Goal: Information Seeking & Learning: Learn about a topic

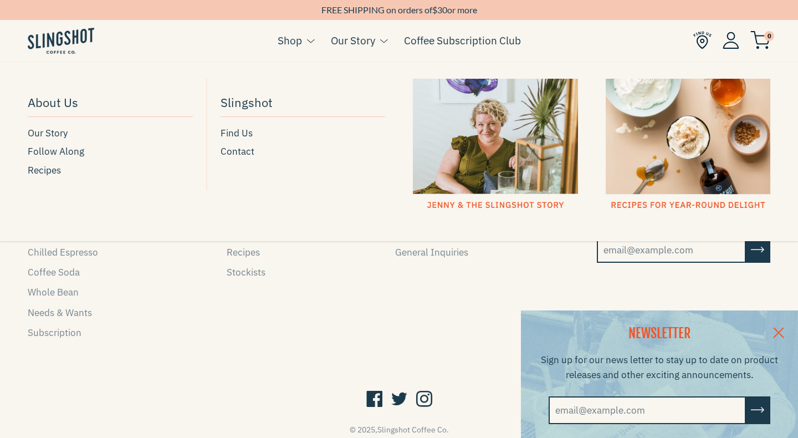
scroll to position [1630, 0]
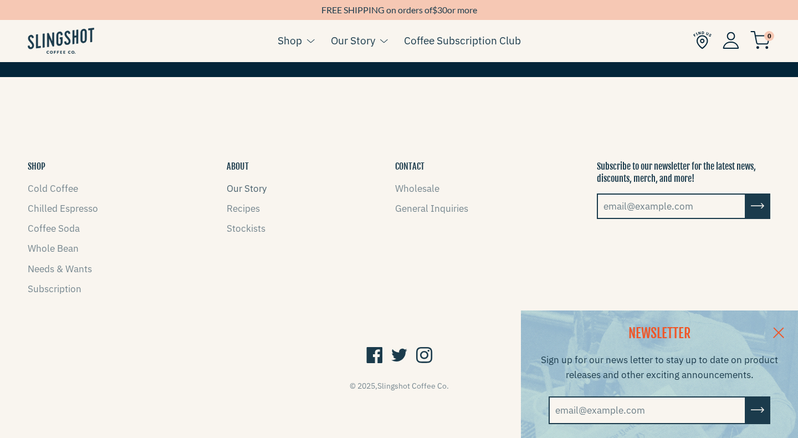
click at [254, 188] on link "Our Story" at bounding box center [247, 188] width 40 height 12
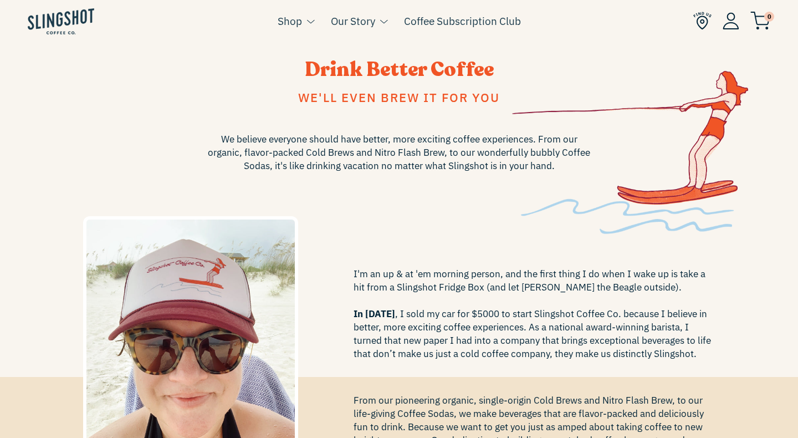
scroll to position [29, 0]
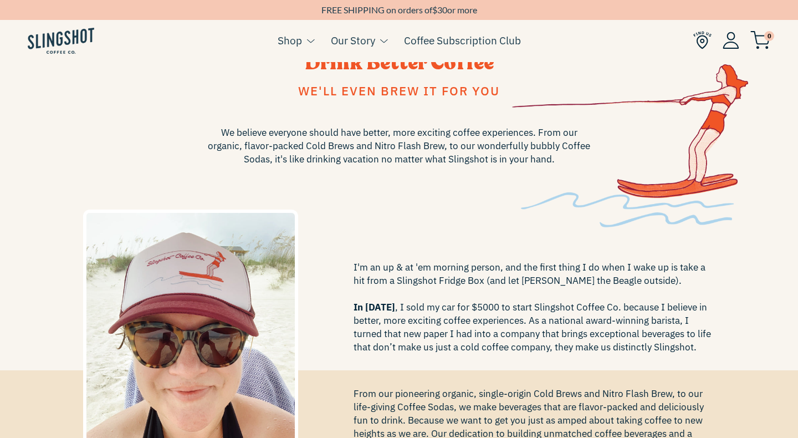
click at [482, 157] on span "We believe everyone should have better, more exciting coffee experiences. From …" at bounding box center [399, 146] width 388 height 40
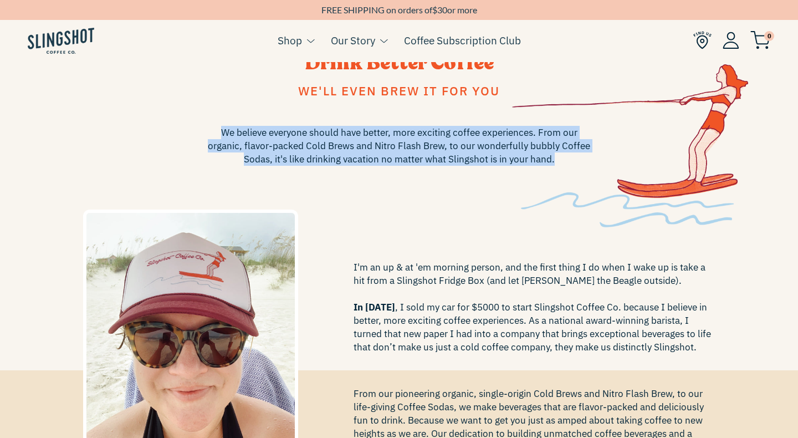
click at [482, 157] on span "We believe everyone should have better, more exciting coffee experiences. From …" at bounding box center [399, 146] width 388 height 40
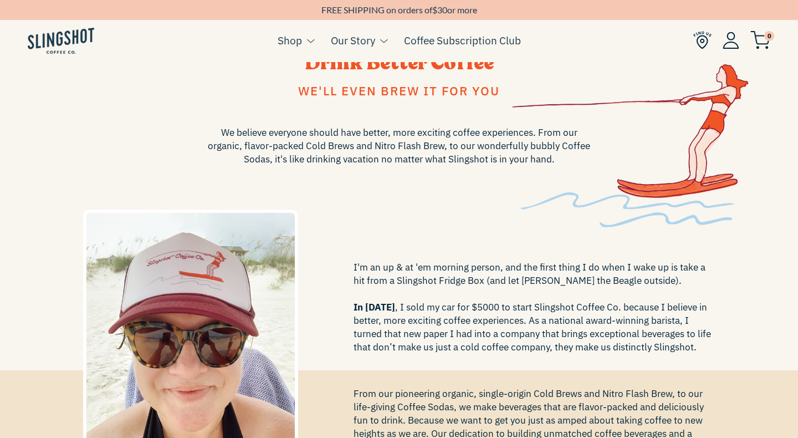
click at [482, 282] on span "I'm an up & at 'em morning person, and the first thing I do when I wake up is t…" at bounding box center [535, 307] width 362 height 93
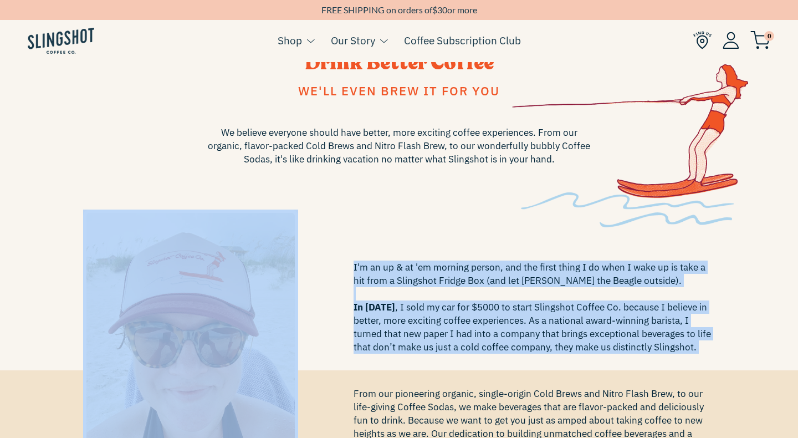
drag, startPoint x: 482, startPoint y: 282, endPoint x: 464, endPoint y: 324, distance: 45.2
click at [465, 323] on span "I'm an up & at 'em morning person, and the first thing I do when I wake up is t…" at bounding box center [535, 307] width 362 height 93
click at [464, 324] on span "I'm an up & at 'em morning person, and the first thing I do when I wake up is t…" at bounding box center [535, 307] width 362 height 93
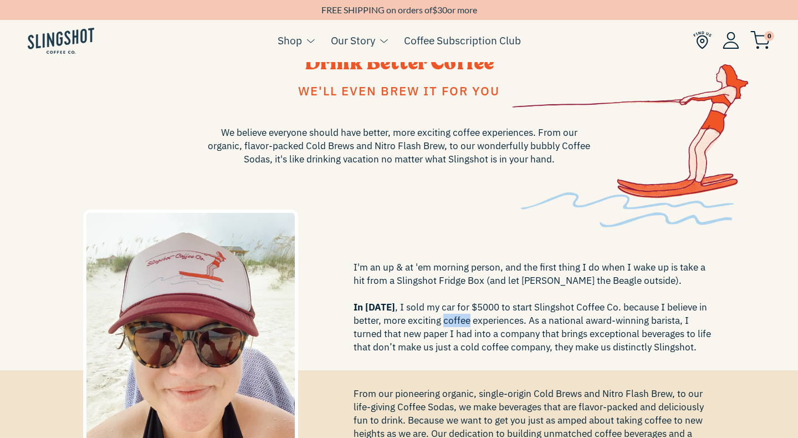
click at [464, 324] on span "I'm an up & at 'em morning person, and the first thing I do when I wake up is t…" at bounding box center [535, 307] width 362 height 93
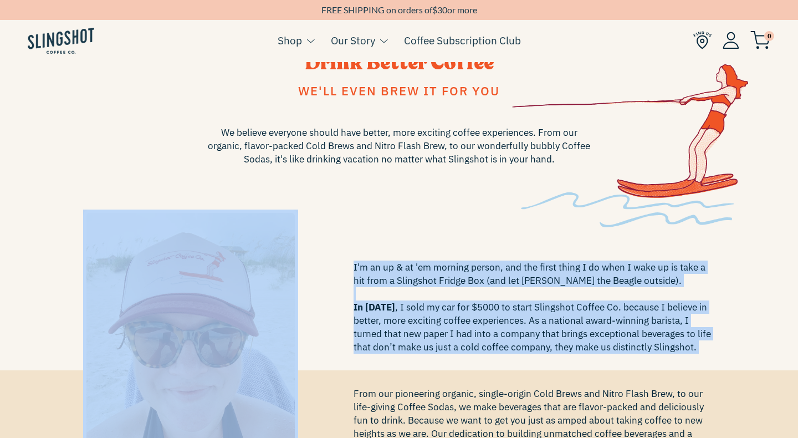
drag, startPoint x: 464, startPoint y: 324, endPoint x: 468, endPoint y: 275, distance: 48.9
click at [468, 275] on span "I'm an up & at 'em morning person, and the first thing I do when I wake up is t…" at bounding box center [535, 307] width 362 height 93
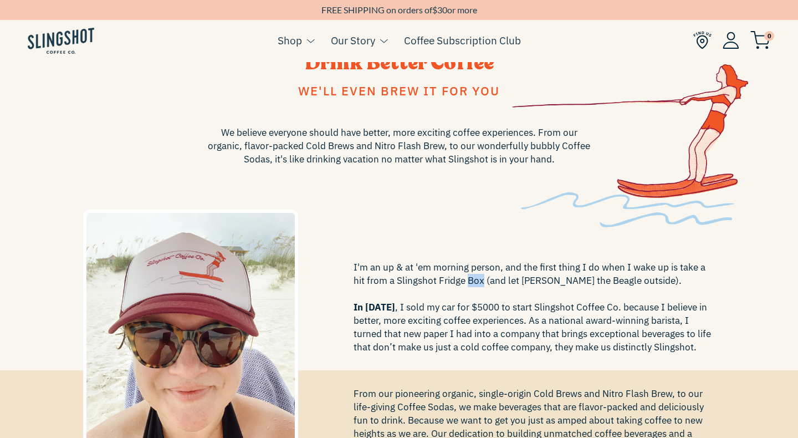
click at [468, 275] on span "I'm an up & at 'em morning person, and the first thing I do when I wake up is t…" at bounding box center [535, 307] width 362 height 93
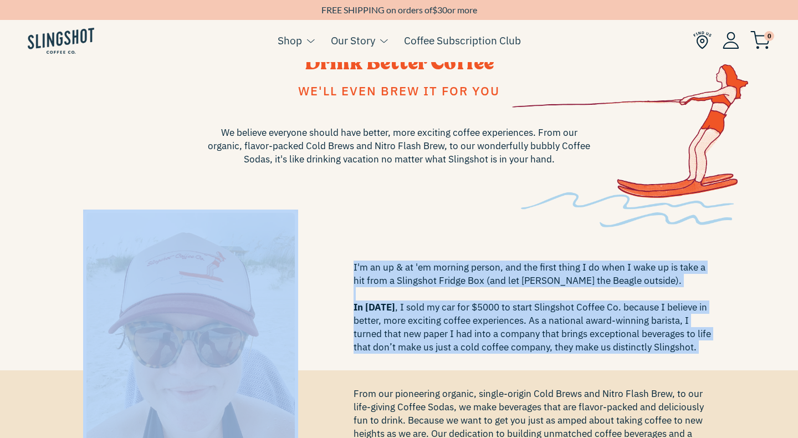
drag, startPoint x: 468, startPoint y: 275, endPoint x: 463, endPoint y: 341, distance: 66.1
click at [463, 340] on span "I'm an up & at 'em morning person, and the first thing I do when I wake up is t…" at bounding box center [535, 307] width 362 height 93
click at [463, 341] on span "I'm an up & at 'em morning person, and the first thing I do when I wake up is t…" at bounding box center [535, 307] width 362 height 93
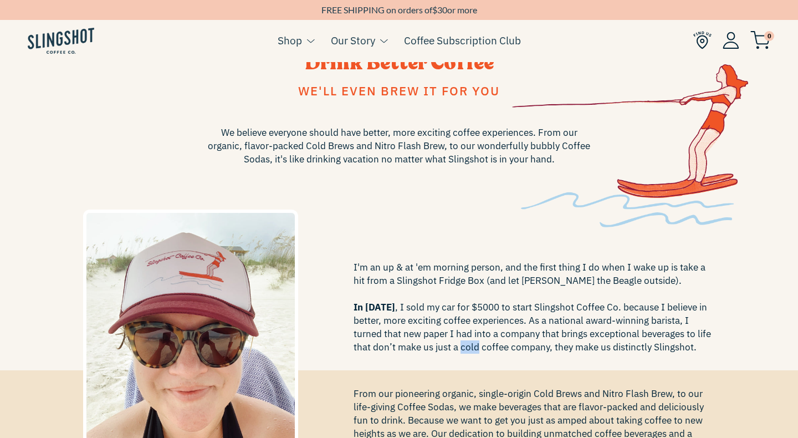
click at [463, 341] on span "I'm an up & at 'em morning person, and the first thing I do when I wake up is t…" at bounding box center [535, 307] width 362 height 93
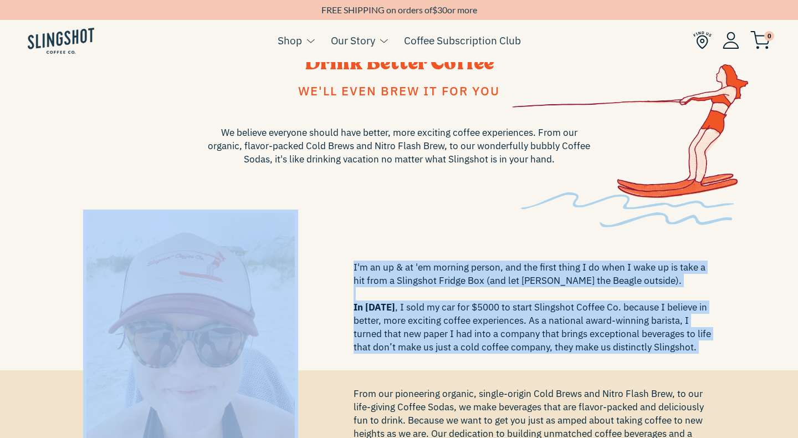
drag, startPoint x: 463, startPoint y: 341, endPoint x: 475, endPoint y: 274, distance: 68.0
click at [475, 274] on span "I'm an up & at 'em morning person, and the first thing I do when I wake up is t…" at bounding box center [535, 307] width 362 height 93
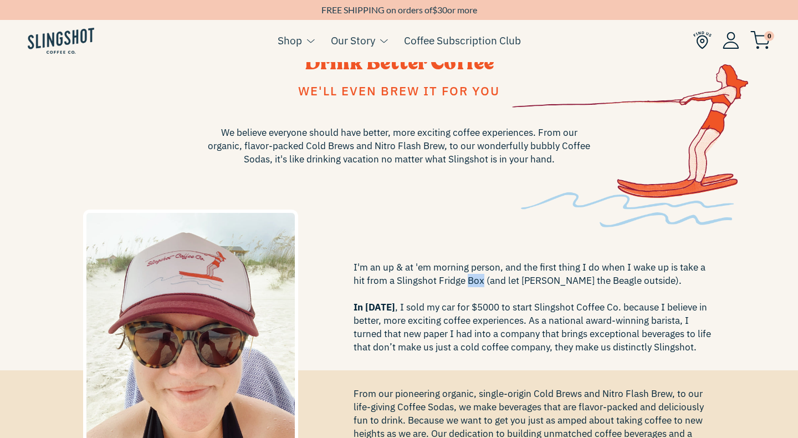
click at [475, 274] on span "I'm an up & at 'em morning person, and the first thing I do when I wake up is t…" at bounding box center [535, 307] width 362 height 93
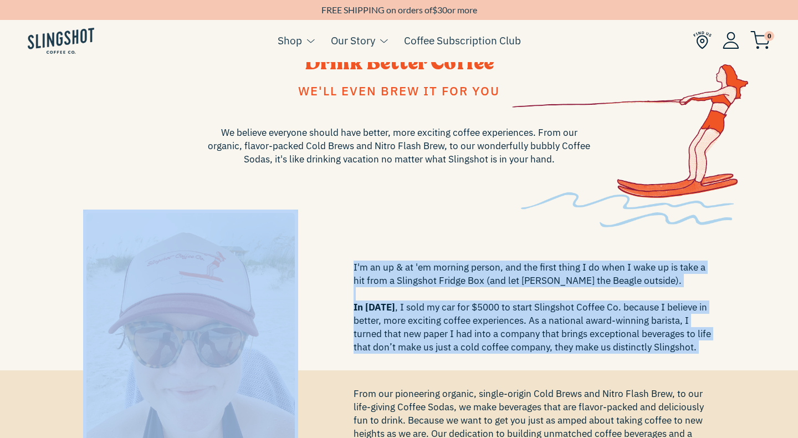
drag, startPoint x: 475, startPoint y: 274, endPoint x: 474, endPoint y: 332, distance: 58.2
click at [474, 329] on span "I'm an up & at 'em morning person, and the first thing I do when I wake up is t…" at bounding box center [535, 307] width 362 height 93
click at [474, 332] on span "I'm an up & at 'em morning person, and the first thing I do when I wake up is t…" at bounding box center [535, 307] width 362 height 93
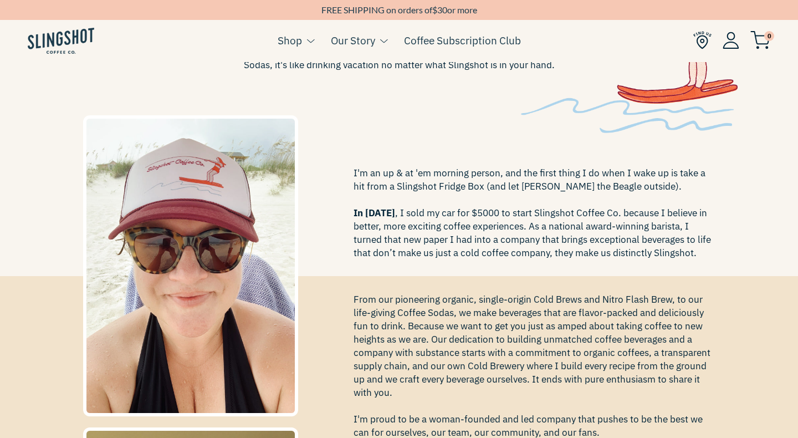
scroll to position [127, 0]
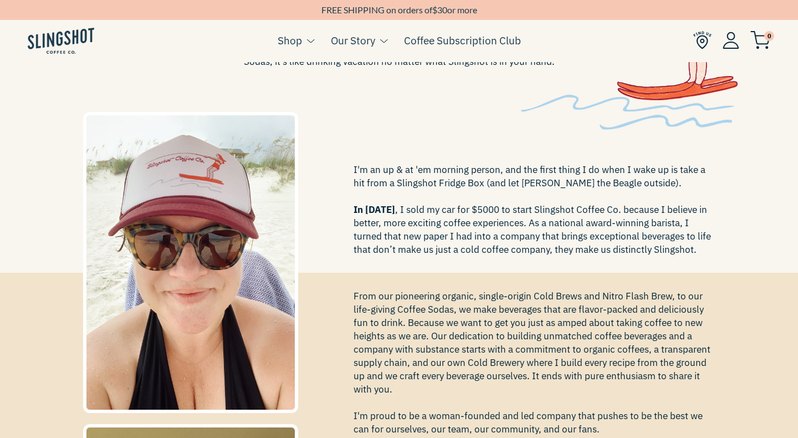
click at [474, 332] on span "From our pioneering organic, single-origin Cold Brews and Nitro Flash Brew, to …" at bounding box center [535, 382] width 362 height 186
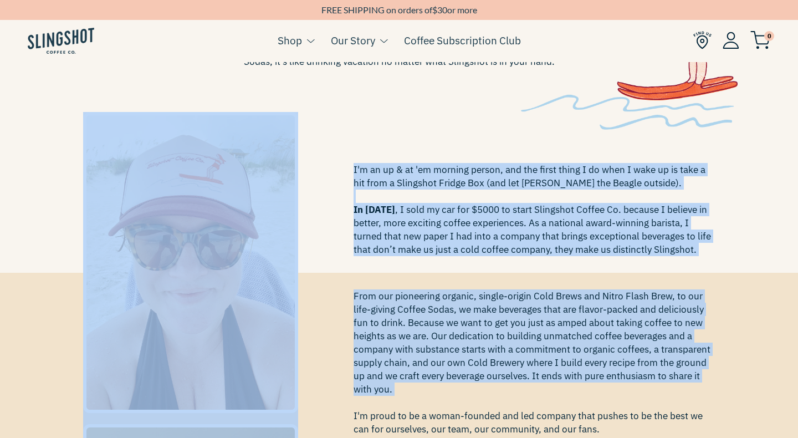
drag, startPoint x: 474, startPoint y: 332, endPoint x: 554, endPoint y: 185, distance: 167.7
click at [554, 185] on span "I'm an up & at 'em morning person, and the first thing I do when I wake up is t…" at bounding box center [535, 209] width 362 height 93
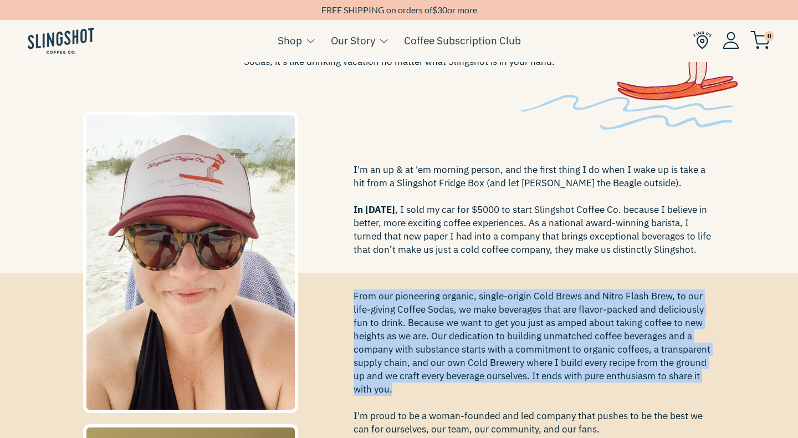
drag, startPoint x: 488, startPoint y: 390, endPoint x: 514, endPoint y: 256, distance: 137.2
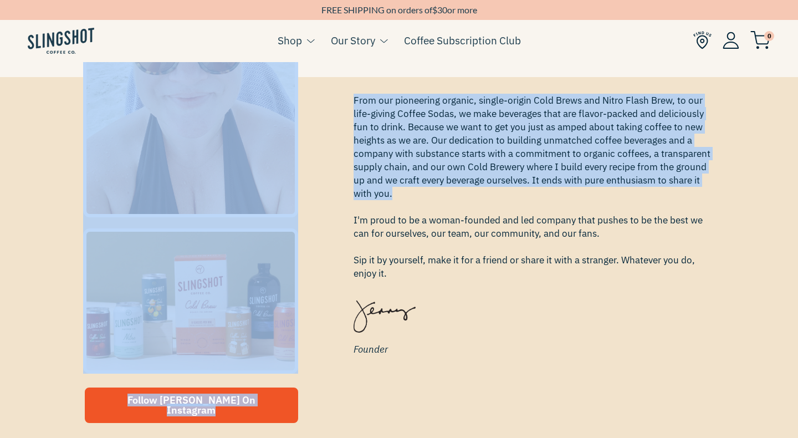
scroll to position [404, 0]
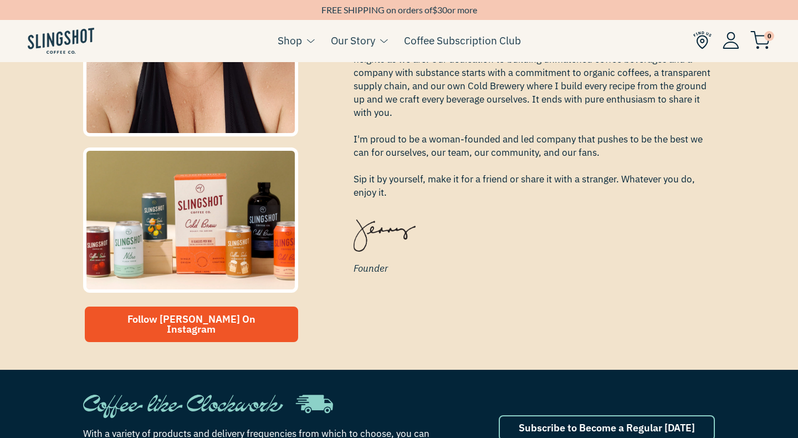
click at [554, 177] on span "From our pioneering organic, single-origin Cold Brews and Nitro Flash Brew, to …" at bounding box center [535, 106] width 362 height 186
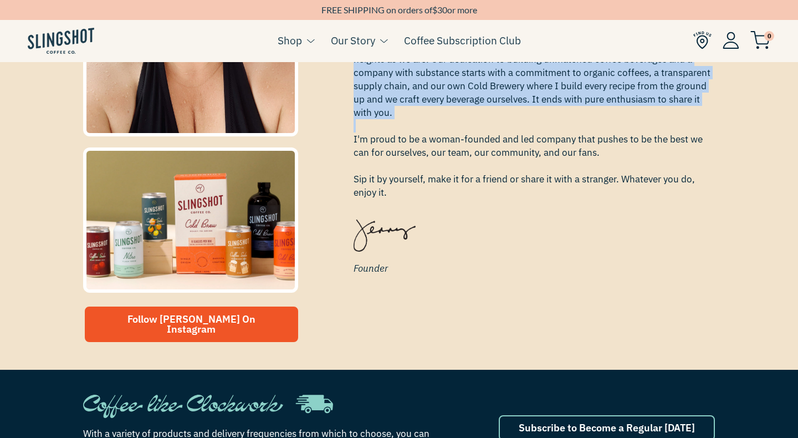
drag, startPoint x: 554, startPoint y: 177, endPoint x: 579, endPoint y: 140, distance: 44.7
click at [576, 142] on span "From our pioneering organic, single-origin Cold Brews and Nitro Flash Brew, to …" at bounding box center [535, 106] width 362 height 186
click at [579, 140] on span "From our pioneering organic, single-origin Cold Brews and Nitro Flash Brew, to …" at bounding box center [535, 106] width 362 height 186
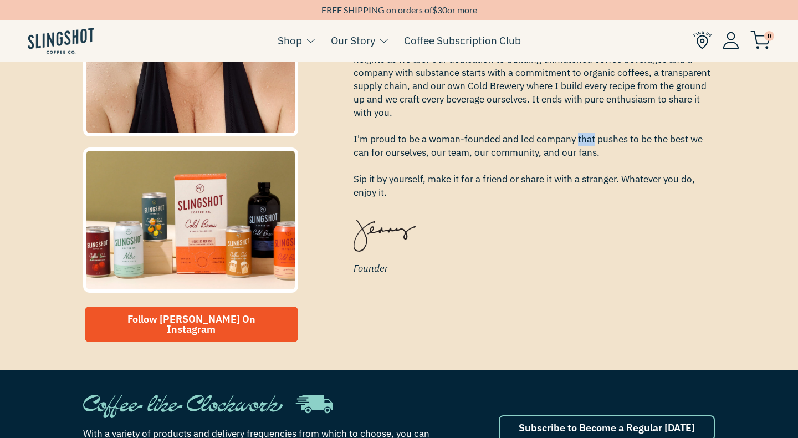
click at [579, 140] on span "From our pioneering organic, single-origin Cold Brews and Nitro Flash Brew, to …" at bounding box center [535, 106] width 362 height 186
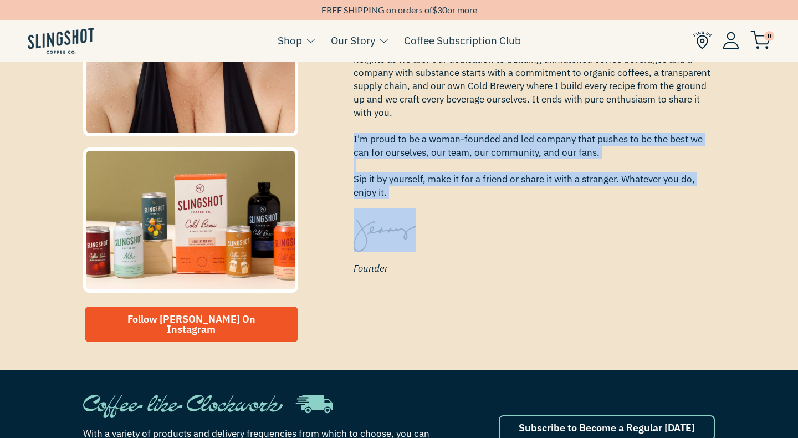
drag, startPoint x: 579, startPoint y: 140, endPoint x: 573, endPoint y: 207, distance: 67.3
click at [573, 206] on div "I'm an up & at 'em morning person, and the first thing I do when I wake up is t…" at bounding box center [535, 149] width 362 height 273
click at [573, 207] on div "I'm an up & at 'em morning person, and the first thing I do when I wake up is t…" at bounding box center [535, 149] width 362 height 273
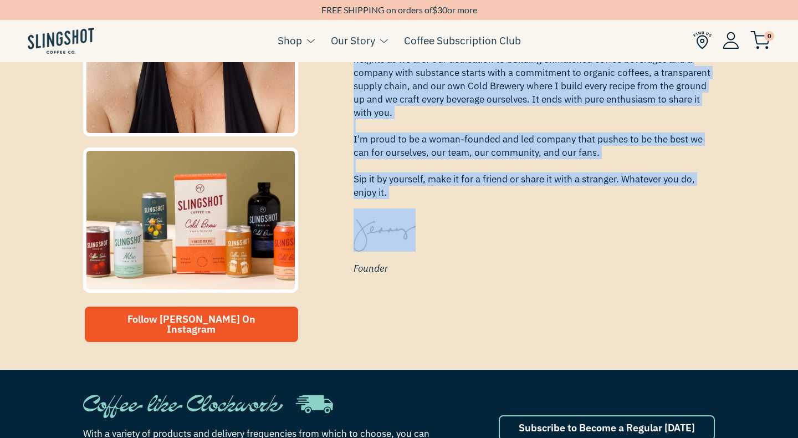
drag, startPoint x: 573, startPoint y: 207, endPoint x: 600, endPoint y: 104, distance: 107.2
click at [601, 104] on div "I'm an up & at 'em morning person, and the first thing I do when I wake up is t…" at bounding box center [535, 149] width 362 height 273
click at [600, 104] on span "From our pioneering organic, single-origin Cold Brews and Nitro Flash Brew, to …" at bounding box center [535, 106] width 362 height 186
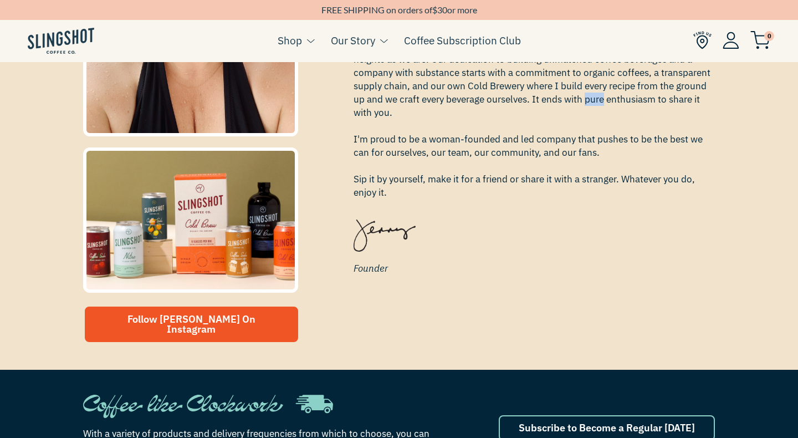
click at [600, 104] on span "From our pioneering organic, single-origin Cold Brews and Nitro Flash Brew, to …" at bounding box center [535, 106] width 362 height 186
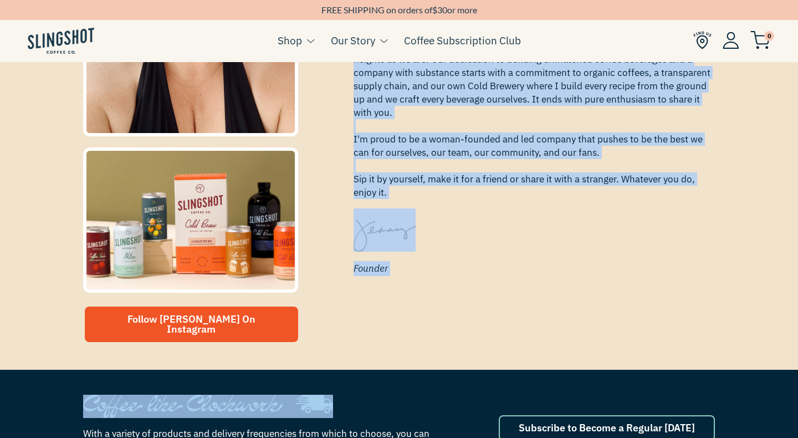
drag, startPoint x: 600, startPoint y: 104, endPoint x: 554, endPoint y: 284, distance: 186.5
click at [557, 281] on div "I'm an up & at 'em morning person, and the first thing I do when I wake up is t…" at bounding box center [535, 149] width 362 height 273
click at [554, 285] on div "I'm an up & at 'em morning person, and the first thing I do when I wake up is t…" at bounding box center [535, 149] width 362 height 273
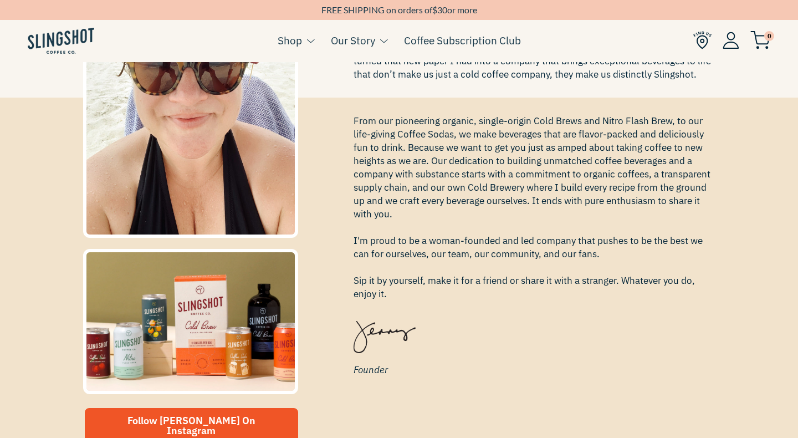
scroll to position [298, 0]
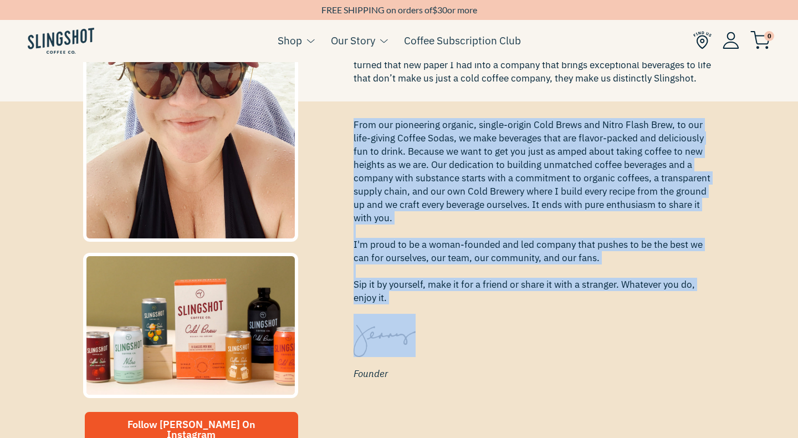
drag, startPoint x: 618, startPoint y: 113, endPoint x: 567, endPoint y: 353, distance: 245.5
click at [567, 353] on div "I'm an up & at 'em morning person, and the first thing I do when I wake up is t…" at bounding box center [534, 254] width 379 height 289
click at [567, 353] on div "I'm an up & at 'em morning person, and the first thing I do when I wake up is t…" at bounding box center [535, 254] width 362 height 273
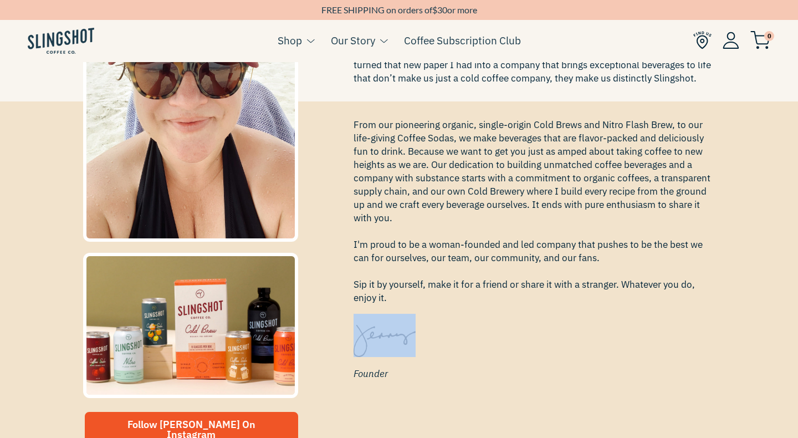
click at [567, 353] on div "I'm an up & at 'em morning person, and the first thing I do when I wake up is t…" at bounding box center [535, 254] width 362 height 273
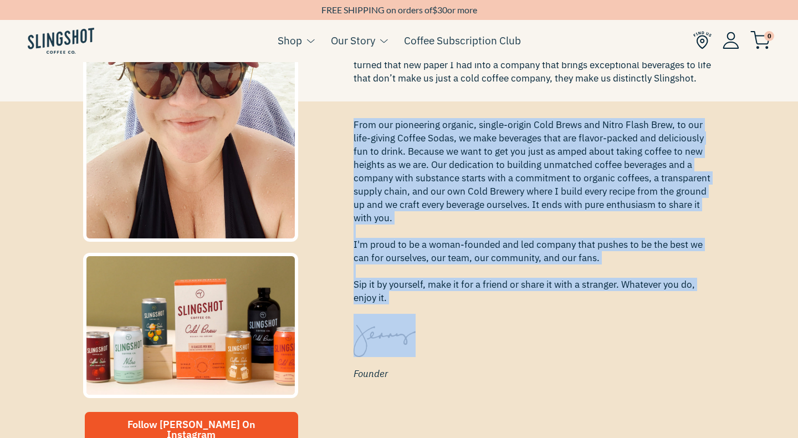
drag, startPoint x: 567, startPoint y: 353, endPoint x: 620, endPoint y: 167, distance: 193.9
click at [616, 172] on div "I'm an up & at 'em morning person, and the first thing I do when I wake up is t…" at bounding box center [535, 254] width 362 height 273
click at [620, 167] on span "From our pioneering organic, single-origin Cold Brews and Nitro Flash Brew, to …" at bounding box center [535, 211] width 362 height 186
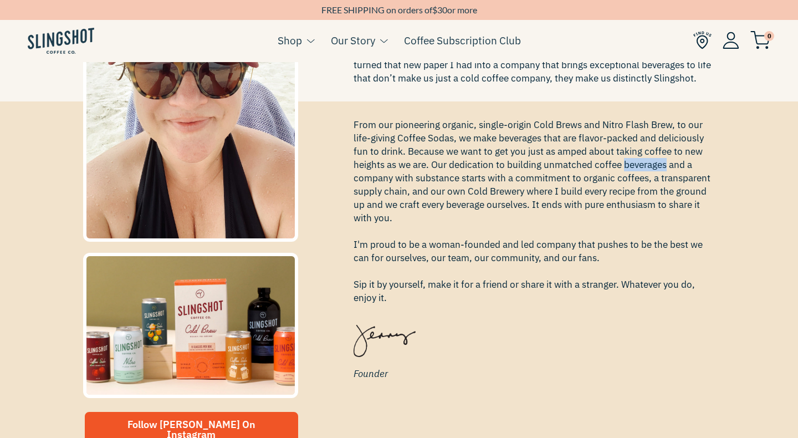
click at [620, 167] on span "From our pioneering organic, single-origin Cold Brews and Nitro Flash Brew, to …" at bounding box center [535, 211] width 362 height 186
click at [527, 374] on span "Founder" at bounding box center [535, 373] width 362 height 15
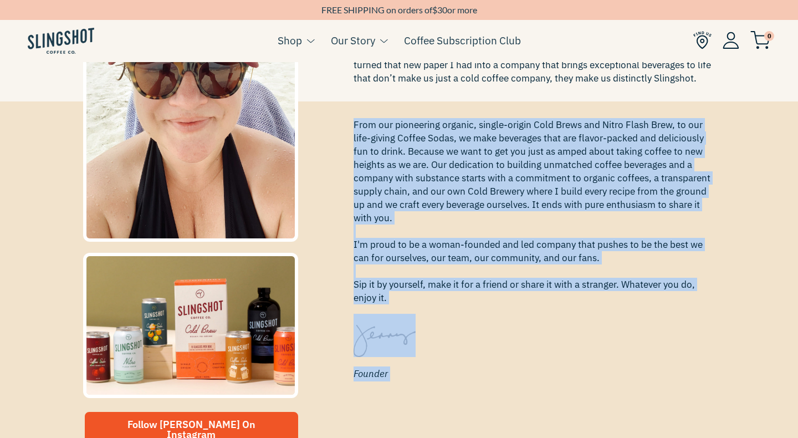
drag, startPoint x: 527, startPoint y: 374, endPoint x: 609, endPoint y: 194, distance: 197.7
click at [605, 199] on div "I'm an up & at 'em morning person, and the first thing I do when I wake up is t…" at bounding box center [535, 254] width 362 height 273
click at [609, 194] on span "From our pioneering organic, single-origin Cold Brews and Nitro Flash Brew, to …" at bounding box center [535, 211] width 362 height 186
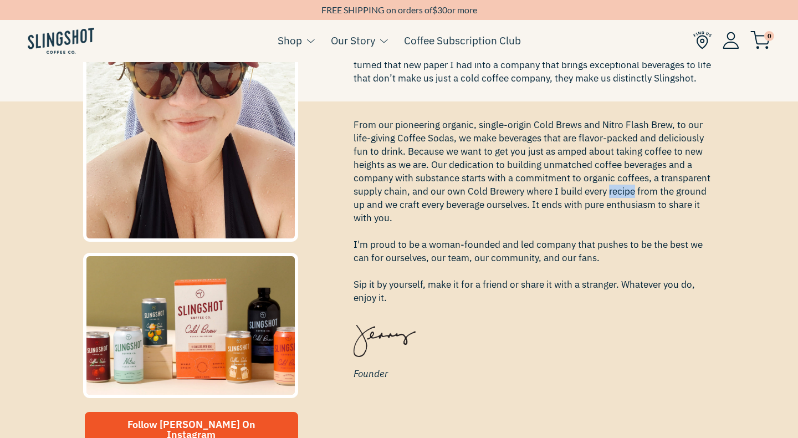
click at [609, 194] on span "From our pioneering organic, single-origin Cold Brews and Nitro Flash Brew, to …" at bounding box center [535, 211] width 362 height 186
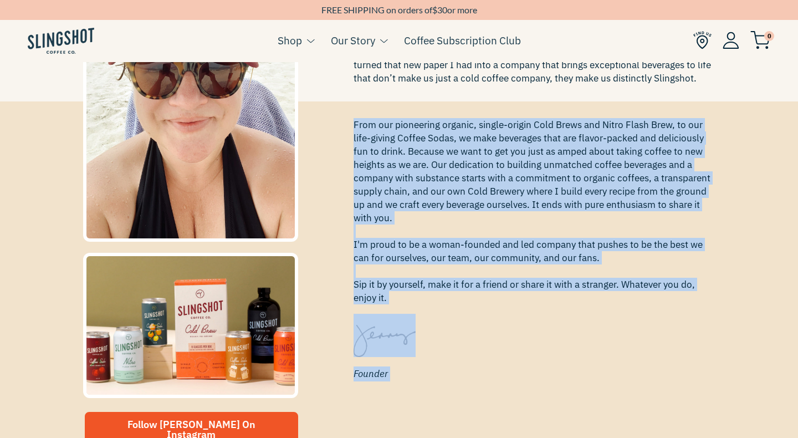
drag, startPoint x: 609, startPoint y: 194, endPoint x: 545, endPoint y: 410, distance: 224.9
click at [551, 397] on div "I'm an up & at 'em morning person, and the first thing I do when I wake up is t…" at bounding box center [534, 254] width 379 height 289
click at [545, 410] on div "Follow Jenny On Instagram I'm an up & at 'em morning person, and the first thin…" at bounding box center [399, 282] width 649 height 345
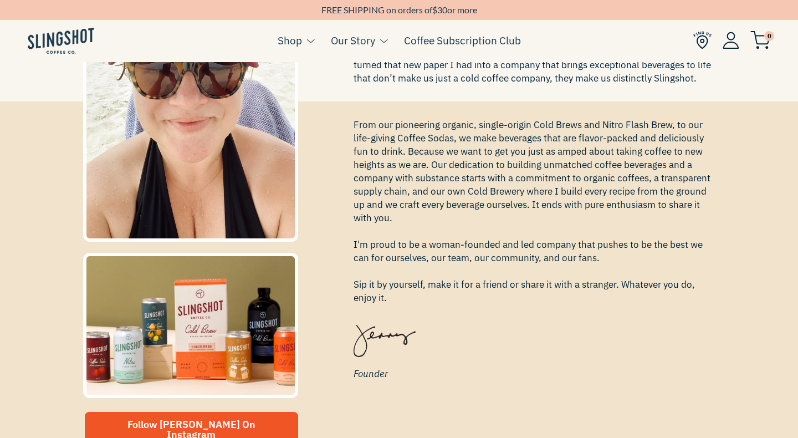
click at [545, 410] on div "Follow Jenny On Instagram I'm an up & at 'em morning person, and the first thin…" at bounding box center [399, 282] width 649 height 345
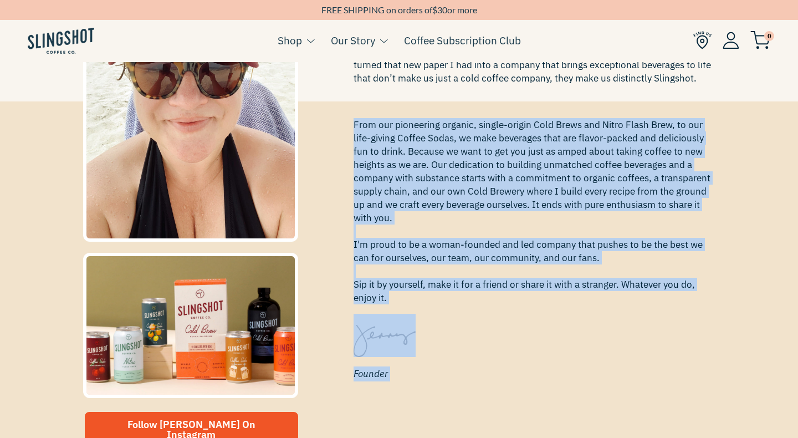
drag, startPoint x: 545, startPoint y: 410, endPoint x: 651, endPoint y: 163, distance: 268.5
click at [651, 163] on div "Follow Jenny On Instagram I'm an up & at 'em morning person, and the first thin…" at bounding box center [399, 282] width 649 height 345
click at [651, 162] on span "From our pioneering organic, single-origin Cold Brews and Nitro Flash Brew, to …" at bounding box center [535, 211] width 362 height 186
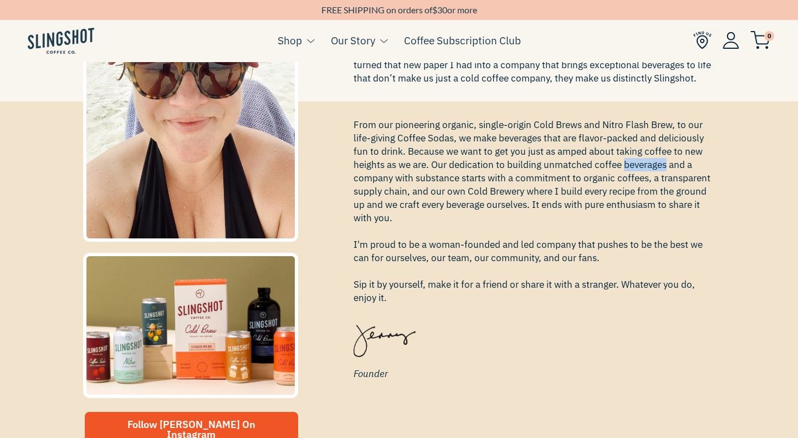
click at [651, 162] on span "From our pioneering organic, single-origin Cold Brews and Nitro Flash Brew, to …" at bounding box center [535, 211] width 362 height 186
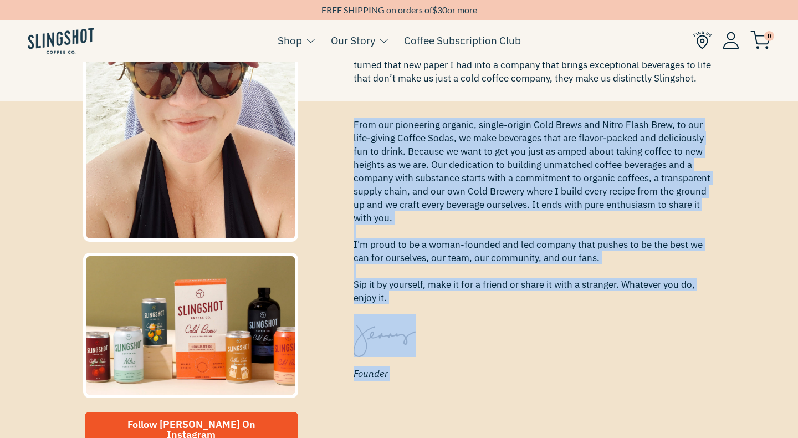
drag, startPoint x: 651, startPoint y: 162, endPoint x: 599, endPoint y: 369, distance: 212.7
click at [600, 365] on div "I'm an up & at 'em morning person, and the first thing I do when I wake up is t…" at bounding box center [535, 254] width 362 height 273
click at [599, 369] on span "Founder" at bounding box center [535, 373] width 362 height 15
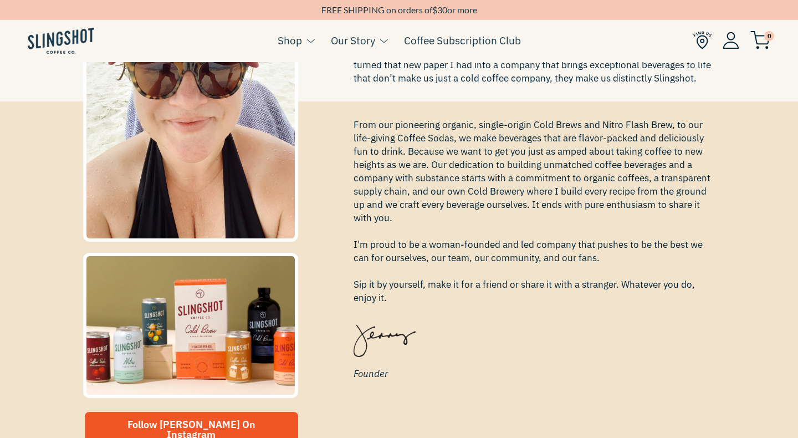
click at [599, 369] on span "Founder" at bounding box center [535, 373] width 362 height 15
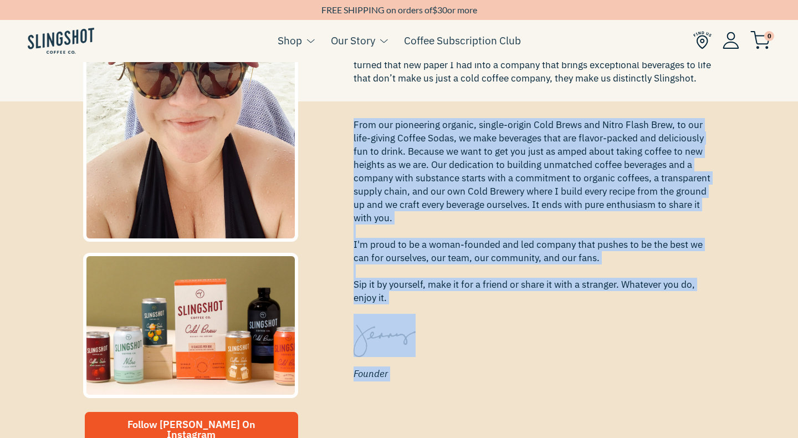
drag, startPoint x: 599, startPoint y: 369, endPoint x: 650, endPoint y: 177, distance: 198.6
click at [650, 177] on div "I'm an up & at 'em morning person, and the first thing I do when I wake up is t…" at bounding box center [535, 254] width 362 height 273
click at [650, 177] on span "From our pioneering organic, single-origin Cold Brews and Nitro Flash Brew, to …" at bounding box center [535, 211] width 362 height 186
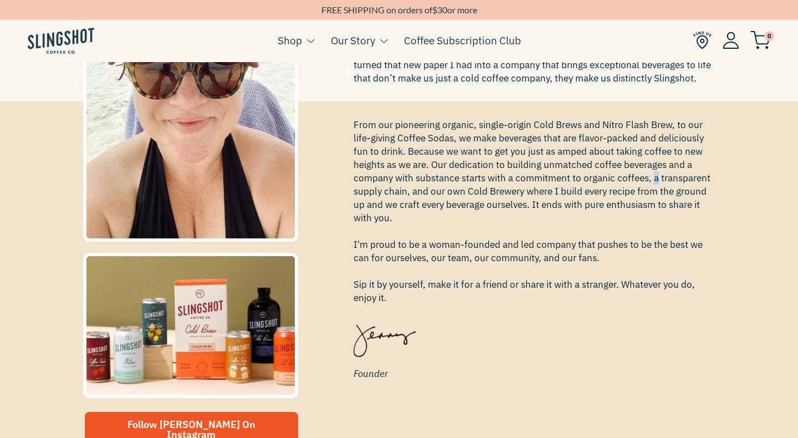
click at [650, 177] on span "From our pioneering organic, single-origin Cold Brews and Nitro Flash Brew, to …" at bounding box center [535, 211] width 362 height 186
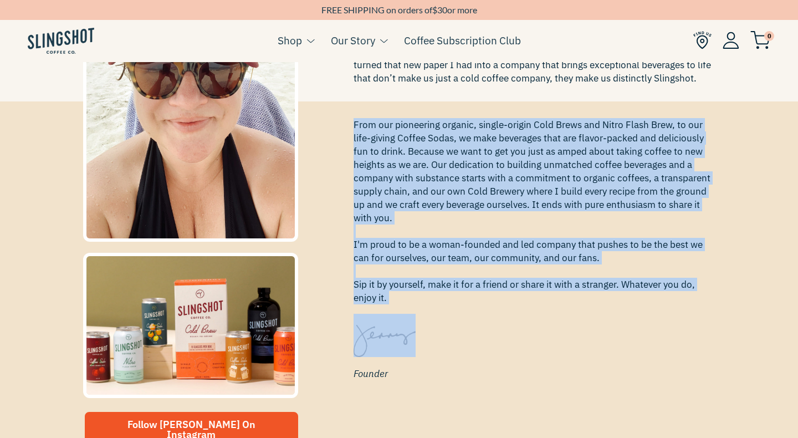
drag, startPoint x: 650, startPoint y: 177, endPoint x: 620, endPoint y: 346, distance: 171.8
click at [623, 341] on div "I'm an up & at 'em morning person, and the first thing I do when I wake up is t…" at bounding box center [535, 254] width 362 height 273
click at [620, 346] on div "I'm an up & at 'em morning person, and the first thing I do when I wake up is t…" at bounding box center [535, 254] width 362 height 273
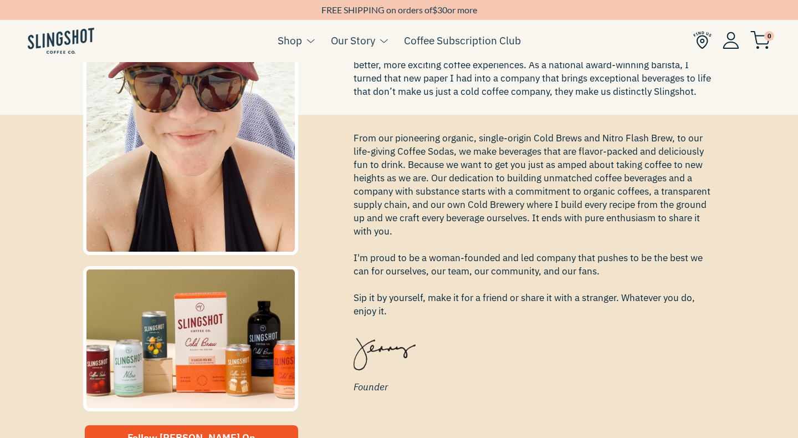
scroll to position [278, 0]
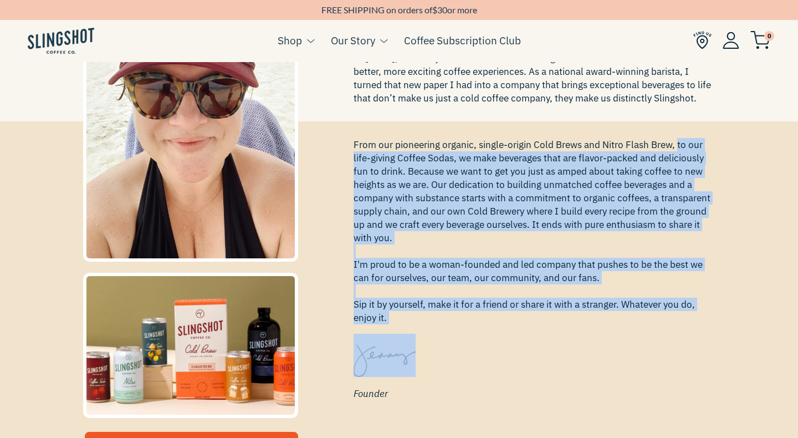
drag, startPoint x: 620, startPoint y: 346, endPoint x: 673, endPoint y: 146, distance: 207.1
click at [674, 146] on div "I'm an up & at 'em morning person, and the first thing I do when I wake up is t…" at bounding box center [535, 274] width 362 height 273
click at [673, 146] on span "From our pioneering organic, single-origin Cold Brews and Nitro Flash Brew, to …" at bounding box center [535, 231] width 362 height 186
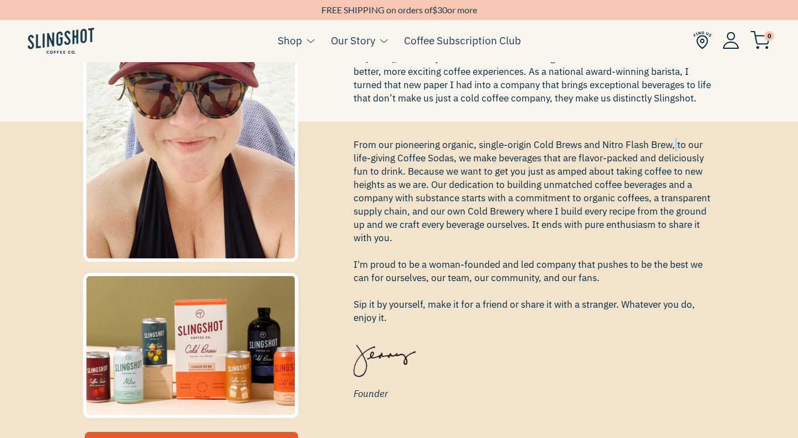
click at [673, 146] on span "From our pioneering organic, single-origin Cold Brews and Nitro Flash Brew, to …" at bounding box center [535, 231] width 362 height 186
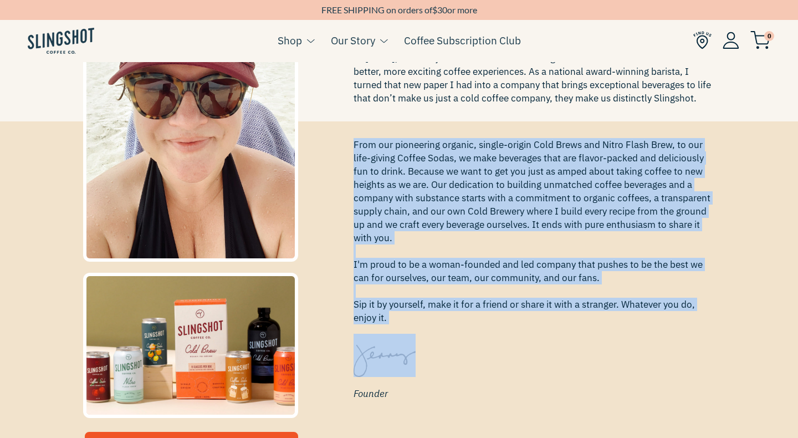
drag, startPoint x: 673, startPoint y: 146, endPoint x: 621, endPoint y: 373, distance: 232.7
click at [622, 372] on div "I'm an up & at 'em morning person, and the first thing I do when I wake up is t…" at bounding box center [535, 274] width 362 height 273
click at [621, 373] on div "I'm an up & at 'em morning person, and the first thing I do when I wake up is t…" at bounding box center [535, 274] width 362 height 273
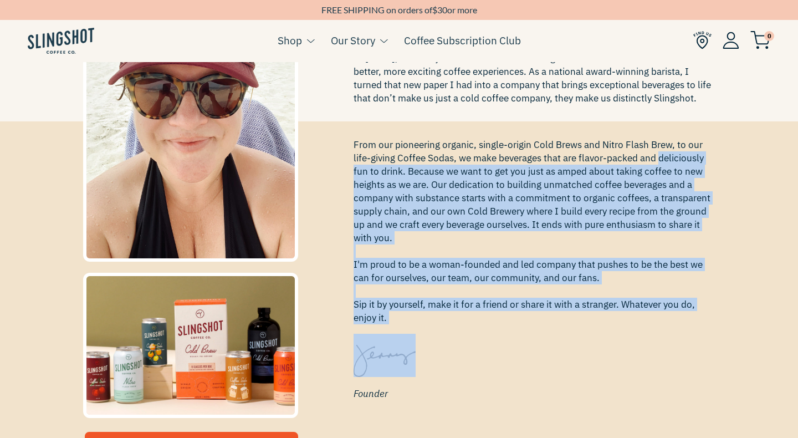
drag, startPoint x: 621, startPoint y: 373, endPoint x: 692, endPoint y: 141, distance: 242.5
click at [683, 153] on div "I'm an up & at 'em morning person, and the first thing I do when I wake up is t…" at bounding box center [535, 274] width 362 height 273
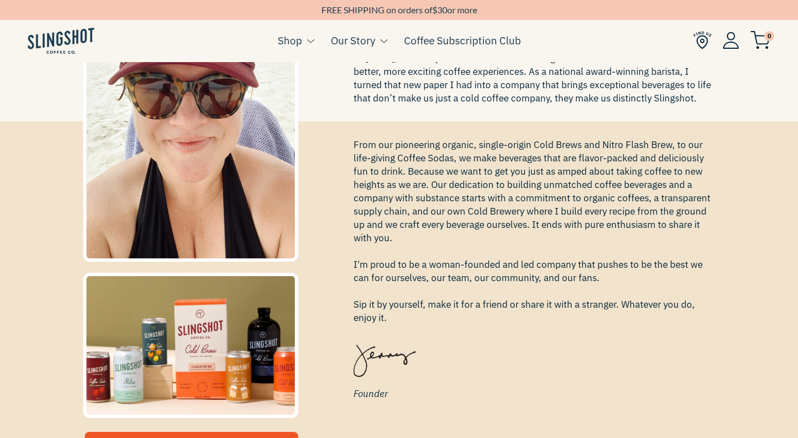
click at [692, 141] on span "From our pioneering organic, single-origin Cold Brews and Nitro Flash Brew, to …" at bounding box center [535, 231] width 362 height 186
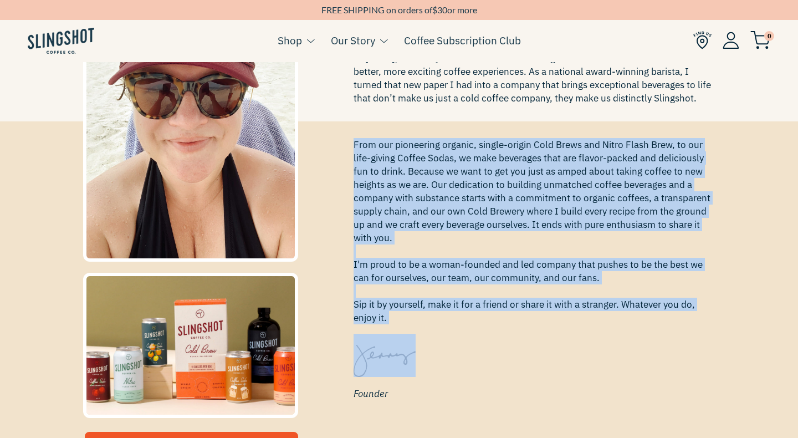
drag, startPoint x: 692, startPoint y: 141, endPoint x: 603, endPoint y: 368, distance: 244.4
click at [603, 368] on div "I'm an up & at 'em morning person, and the first thing I do when I wake up is t…" at bounding box center [535, 274] width 362 height 273
click at [603, 370] on div "I'm an up & at 'em morning person, and the first thing I do when I wake up is t…" at bounding box center [535, 274] width 362 height 273
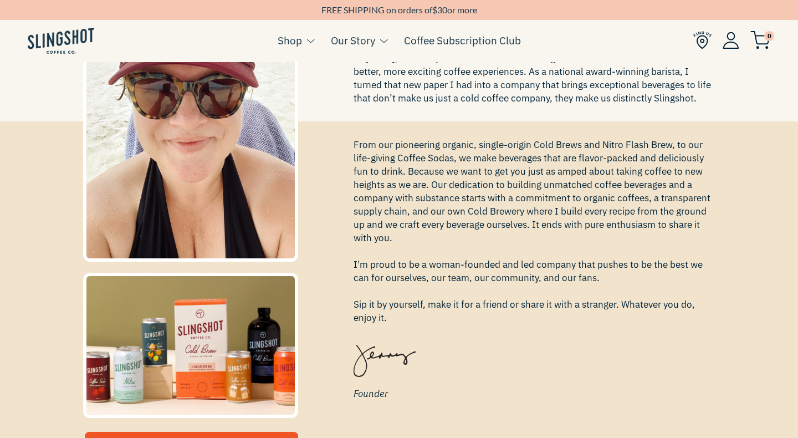
click at [599, 390] on span "Founder" at bounding box center [535, 393] width 362 height 15
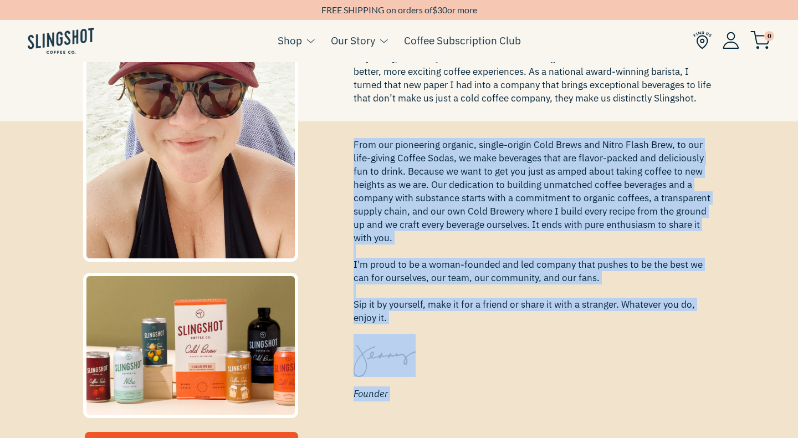
drag, startPoint x: 599, startPoint y: 390, endPoint x: 692, endPoint y: 162, distance: 245.9
click at [692, 162] on div "I'm an up & at 'em morning person, and the first thing I do when I wake up is t…" at bounding box center [535, 274] width 362 height 273
click at [692, 161] on span "From our pioneering organic, single-origin Cold Brews and Nitro Flash Brew, to …" at bounding box center [535, 231] width 362 height 186
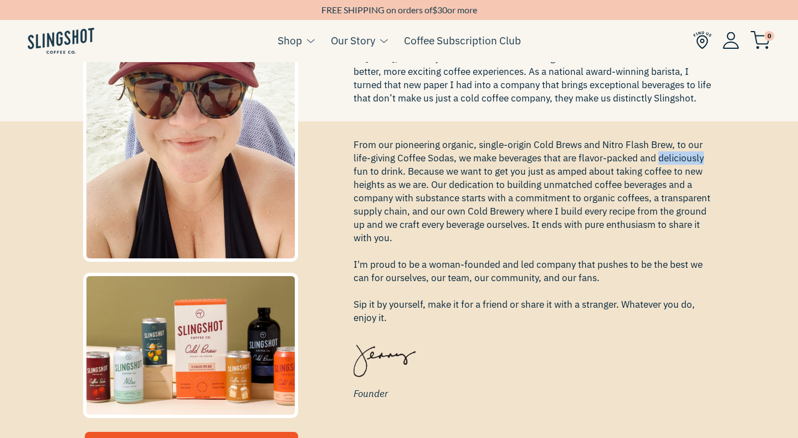
click at [692, 161] on span "From our pioneering organic, single-origin Cold Brews and Nitro Flash Brew, to …" at bounding box center [535, 231] width 362 height 186
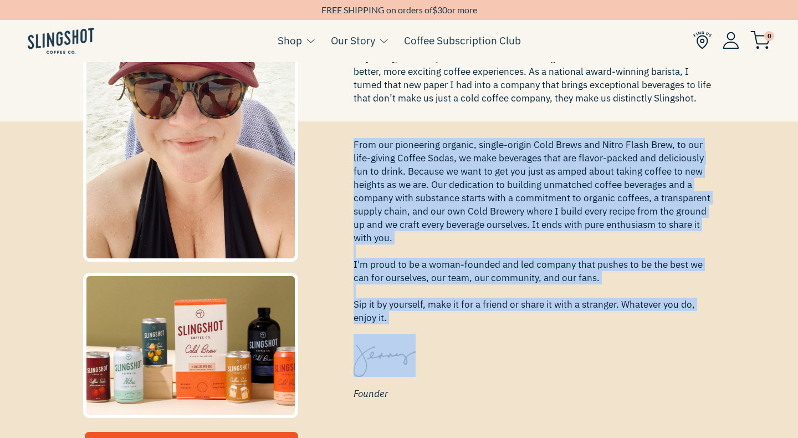
drag, startPoint x: 692, startPoint y: 161, endPoint x: 619, endPoint y: 360, distance: 212.2
click at [624, 353] on div "I'm an up & at 'em morning person, and the first thing I do when I wake up is t…" at bounding box center [535, 274] width 362 height 273
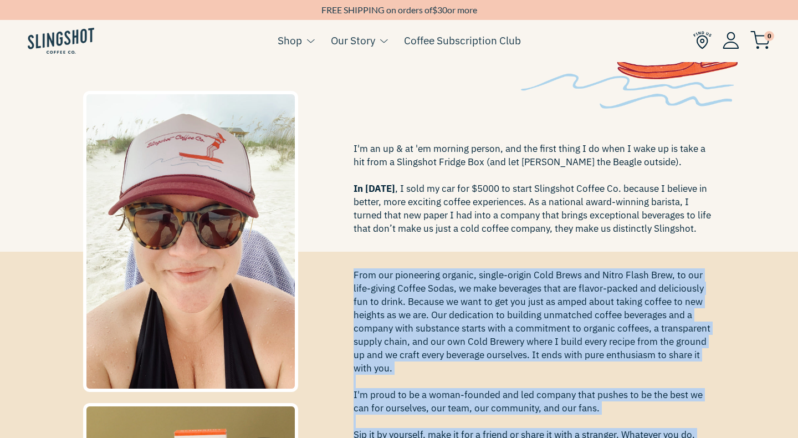
scroll to position [103, 0]
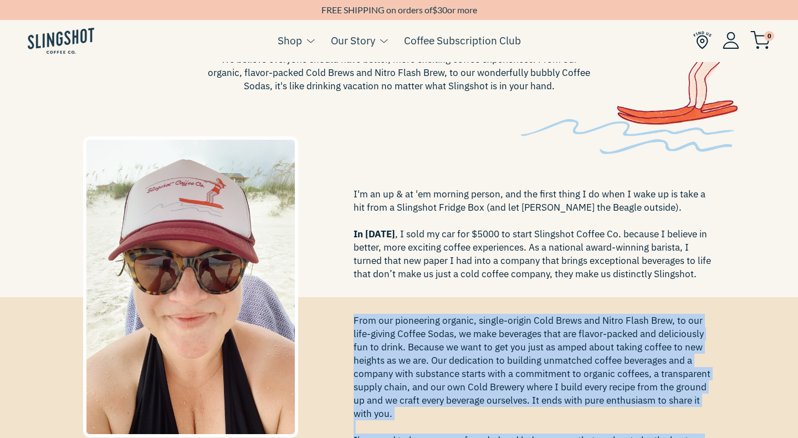
click at [619, 360] on span "From our pioneering organic, single-origin Cold Brews and Nitro Flash Brew, to …" at bounding box center [535, 407] width 362 height 186
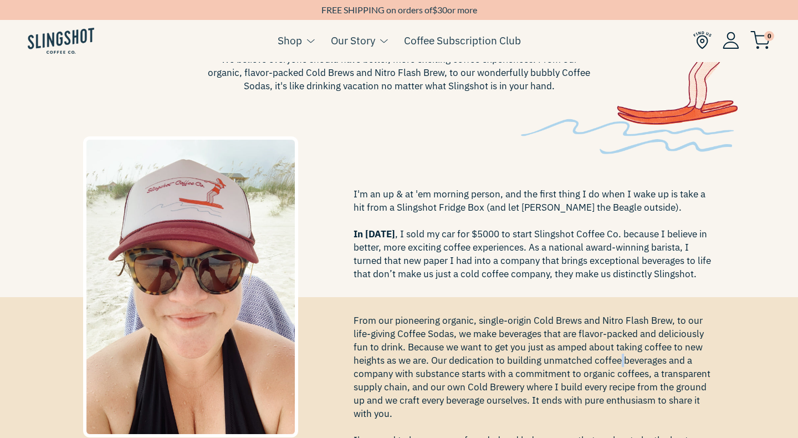
click at [619, 360] on span "From our pioneering organic, single-origin Cold Brews and Nitro Flash Brew, to …" at bounding box center [535, 407] width 362 height 186
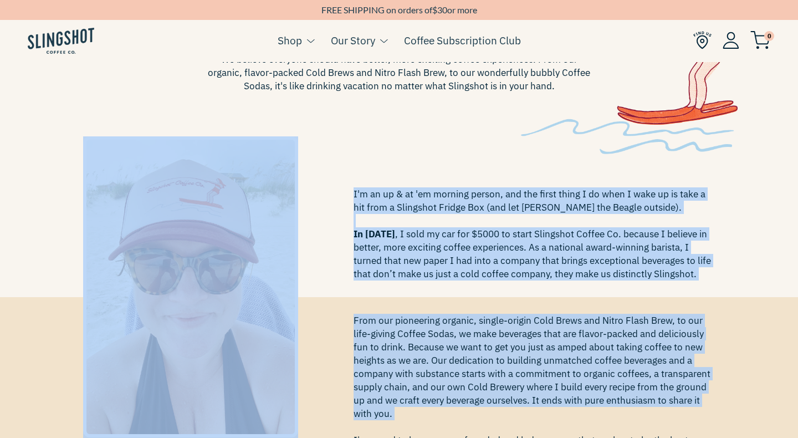
drag, startPoint x: 619, startPoint y: 360, endPoint x: 661, endPoint y: 189, distance: 175.9
click at [661, 189] on span "I'm an up & at 'em morning person, and the first thing I do when I wake up is t…" at bounding box center [535, 233] width 362 height 93
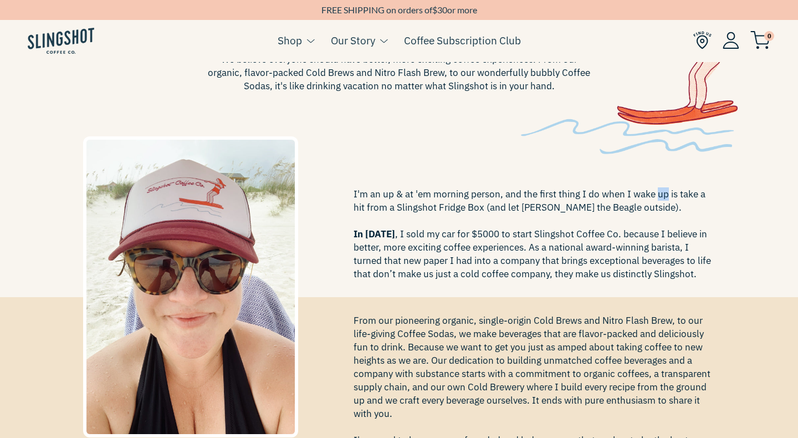
click at [661, 189] on span "I'm an up & at 'em morning person, and the first thing I do when I wake up is t…" at bounding box center [535, 233] width 362 height 93
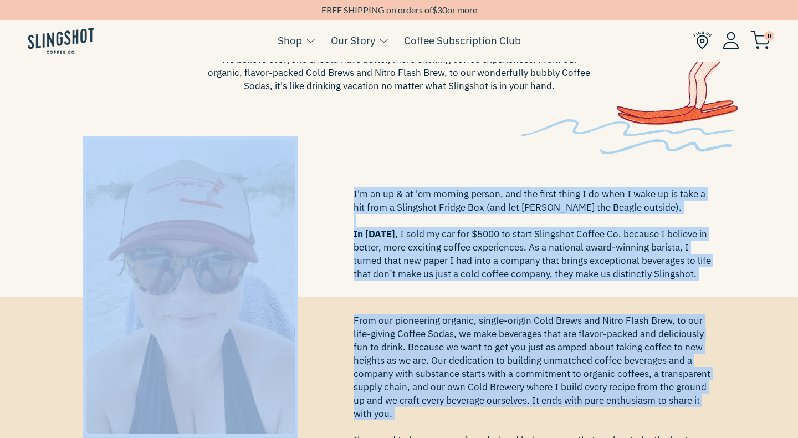
drag, startPoint x: 661, startPoint y: 189, endPoint x: 595, endPoint y: 368, distance: 190.6
click at [595, 368] on span "From our pioneering organic, single-origin Cold Brews and Nitro Flash Brew, to …" at bounding box center [535, 407] width 362 height 186
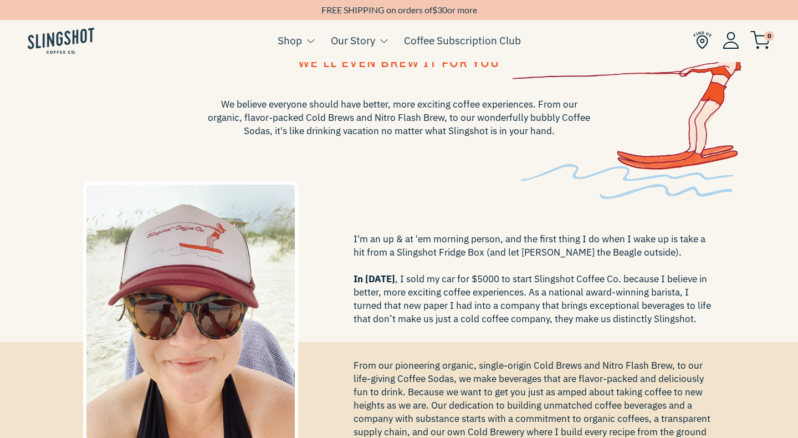
scroll to position [0, 0]
